Goal: Task Accomplishment & Management: Use online tool/utility

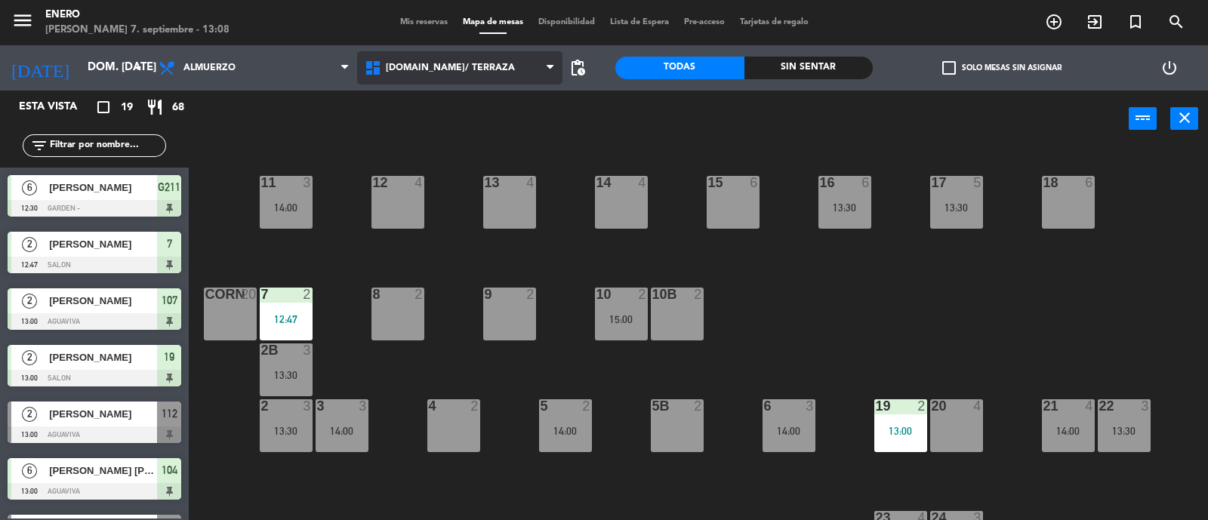
click at [495, 76] on span "[DOMAIN_NAME]/ TERRAZA" at bounding box center [460, 67] width 206 height 33
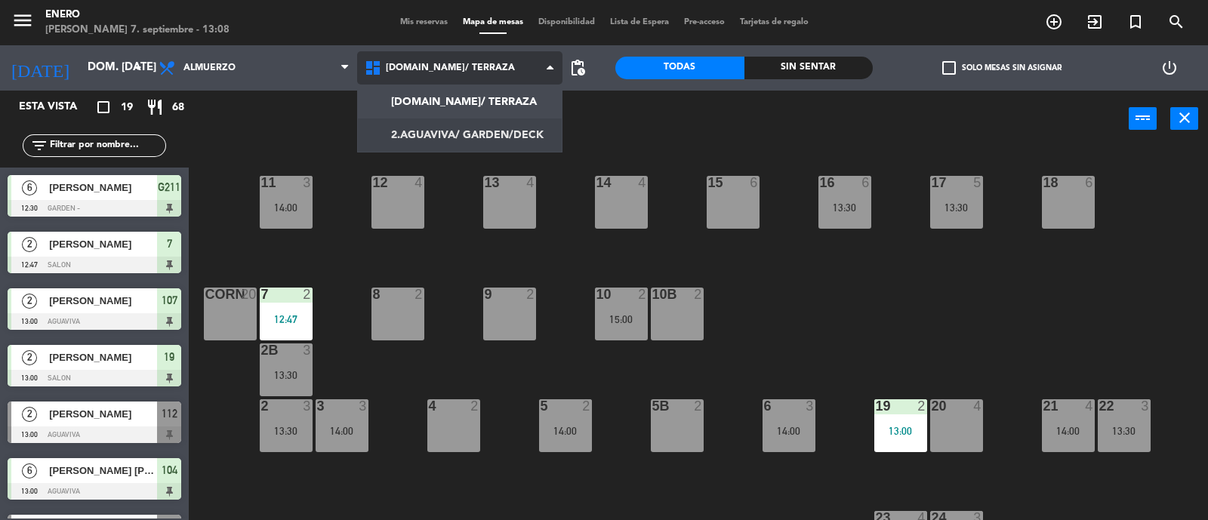
click at [492, 129] on ng-component "menu Enero [PERSON_NAME] 7. septiembre - 13:08 Mis reservas Mapa de mesas Dispo…" at bounding box center [604, 261] width 1208 height 522
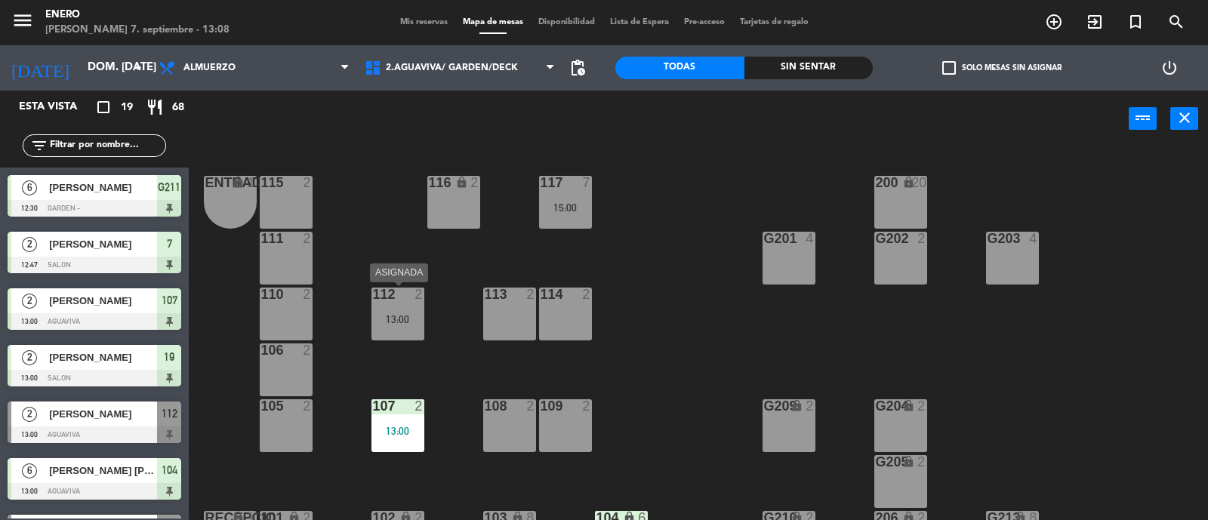
click at [387, 322] on div "13:00" at bounding box center [397, 319] width 53 height 11
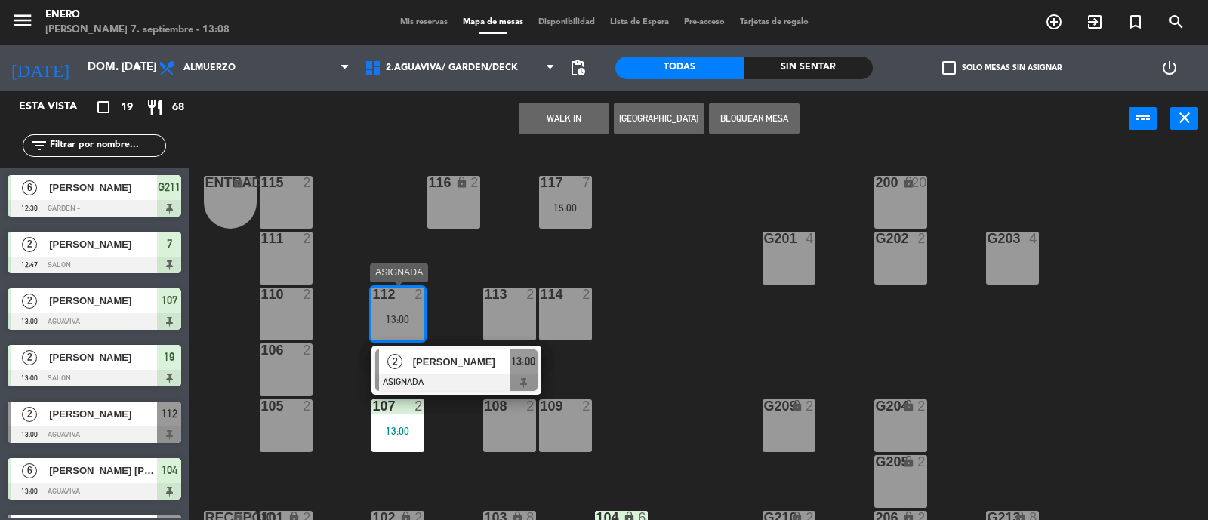
drag, startPoint x: 479, startPoint y: 352, endPoint x: 487, endPoint y: 344, distance: 10.7
click at [481, 353] on div "2 [PERSON_NAME] ASIGNADA 13:00" at bounding box center [456, 370] width 193 height 49
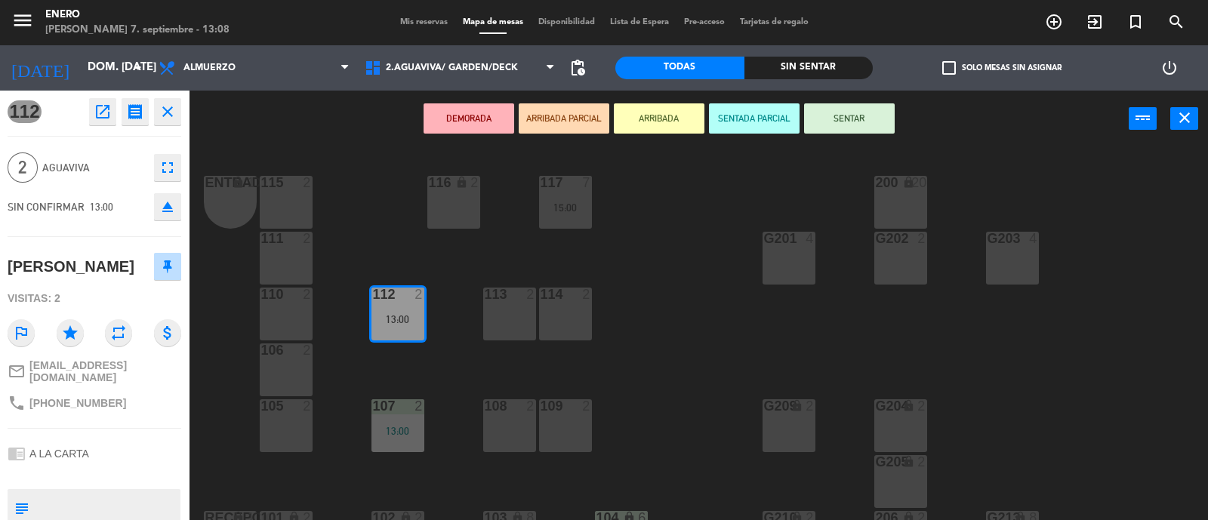
click at [831, 125] on button "SENTAR" at bounding box center [849, 118] width 91 height 30
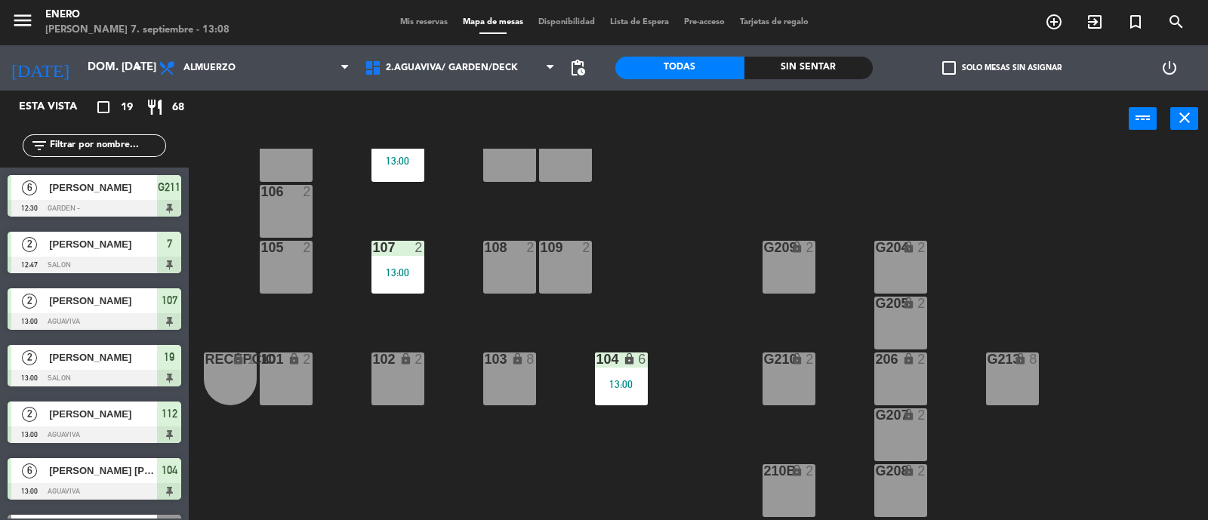
scroll to position [188, 0]
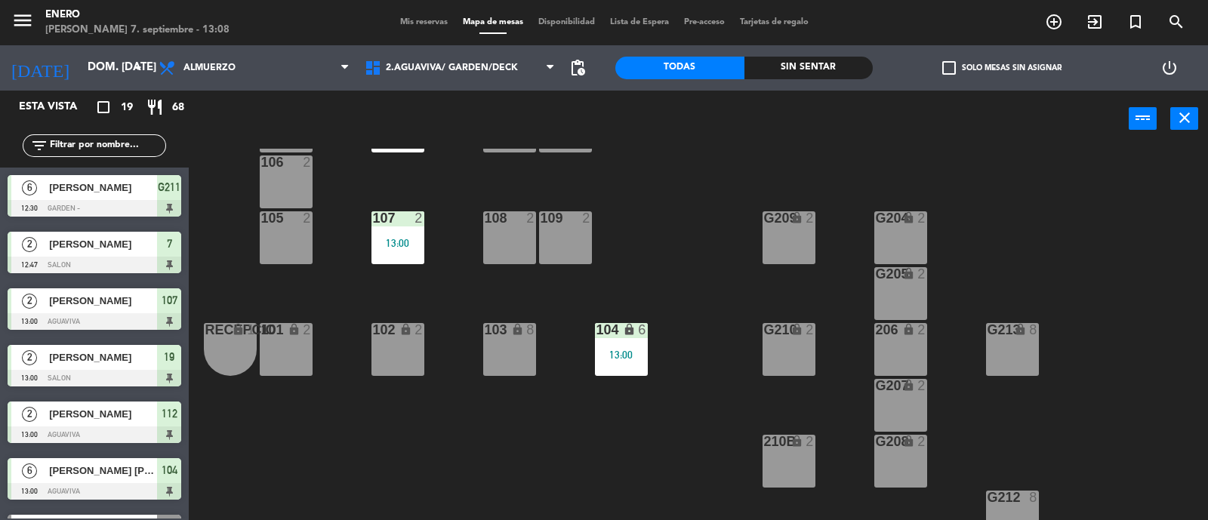
click at [1092, 22] on icon "exit_to_app" at bounding box center [1095, 22] width 18 height 18
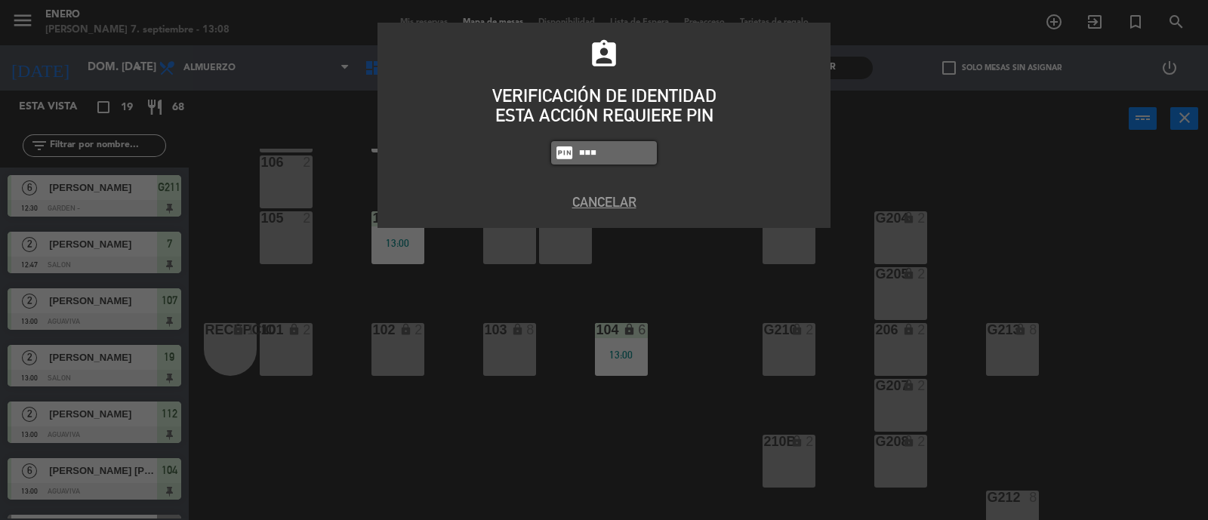
type input "6082"
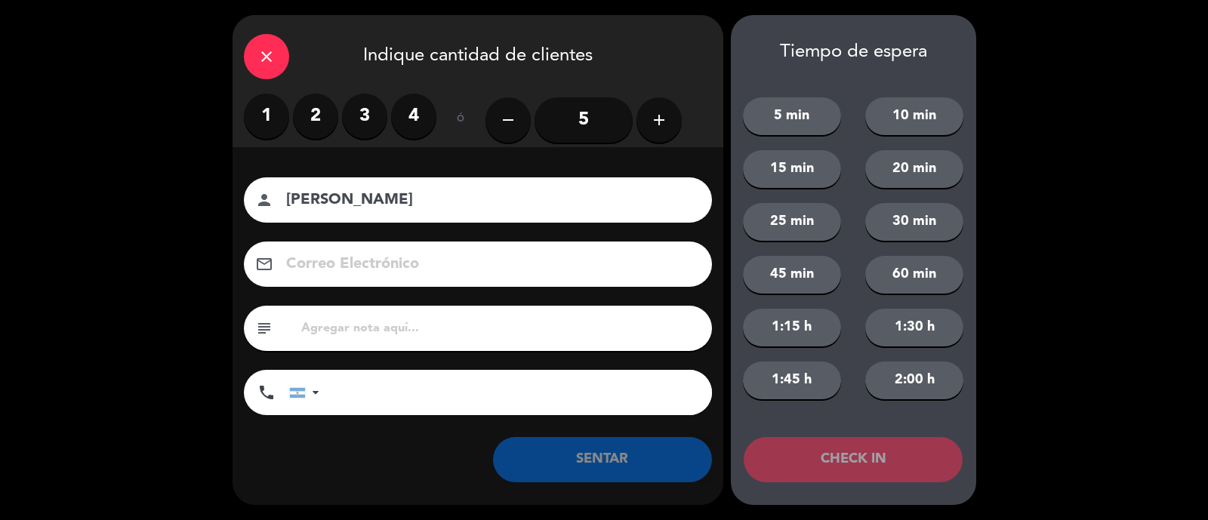
type input "[PERSON_NAME]"
click at [298, 124] on label "2" at bounding box center [315, 116] width 45 height 45
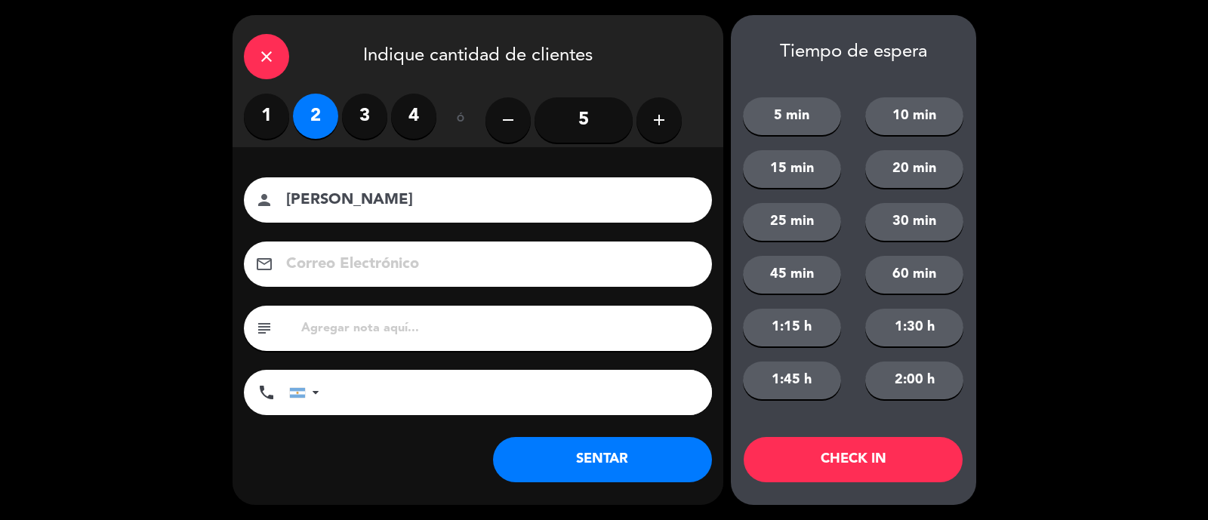
drag, startPoint x: 267, startPoint y: 114, endPoint x: 294, endPoint y: 140, distance: 38.5
click at [268, 114] on label "1" at bounding box center [266, 116] width 45 height 45
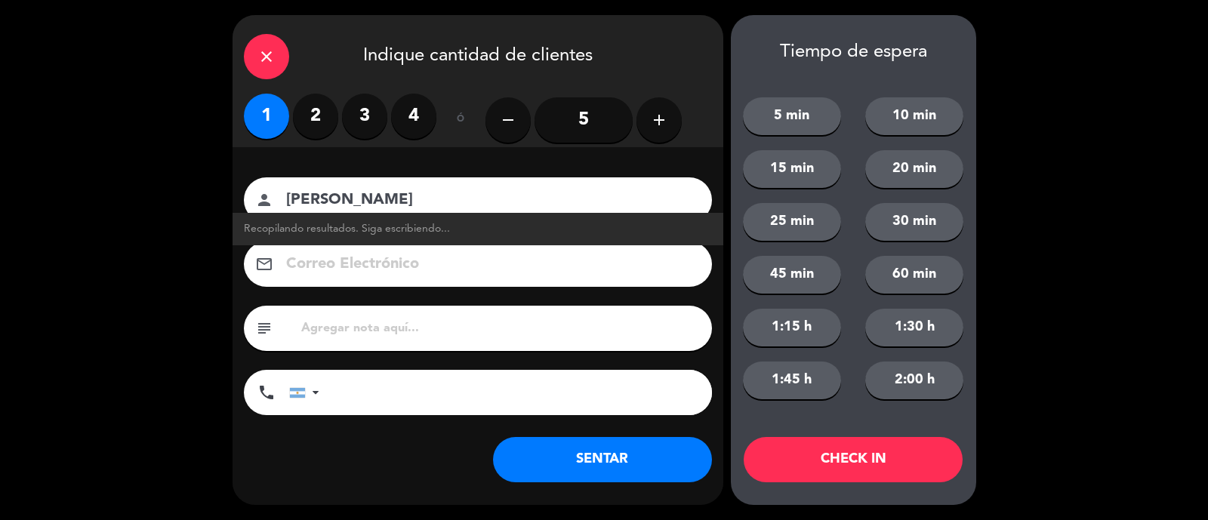
click at [584, 452] on button "SENTAR" at bounding box center [602, 459] width 219 height 45
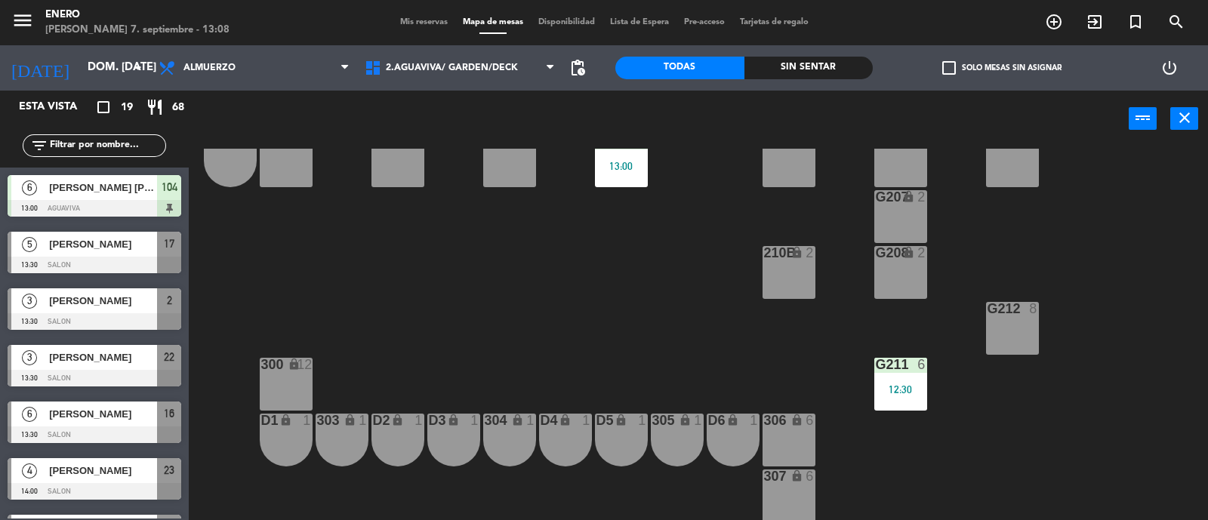
scroll to position [94, 0]
